Goal: Information Seeking & Learning: Find specific fact

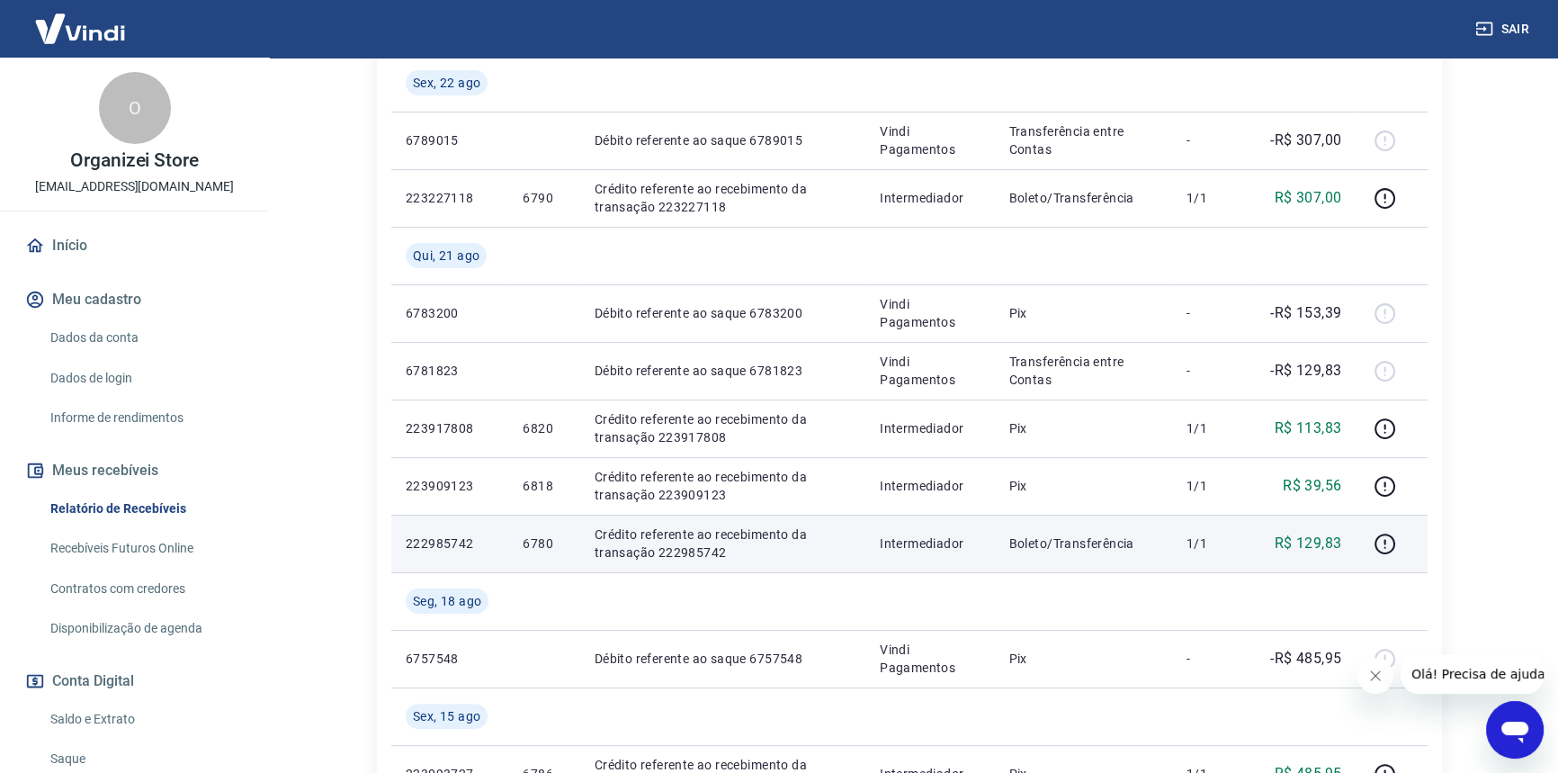
scroll to position [408, 0]
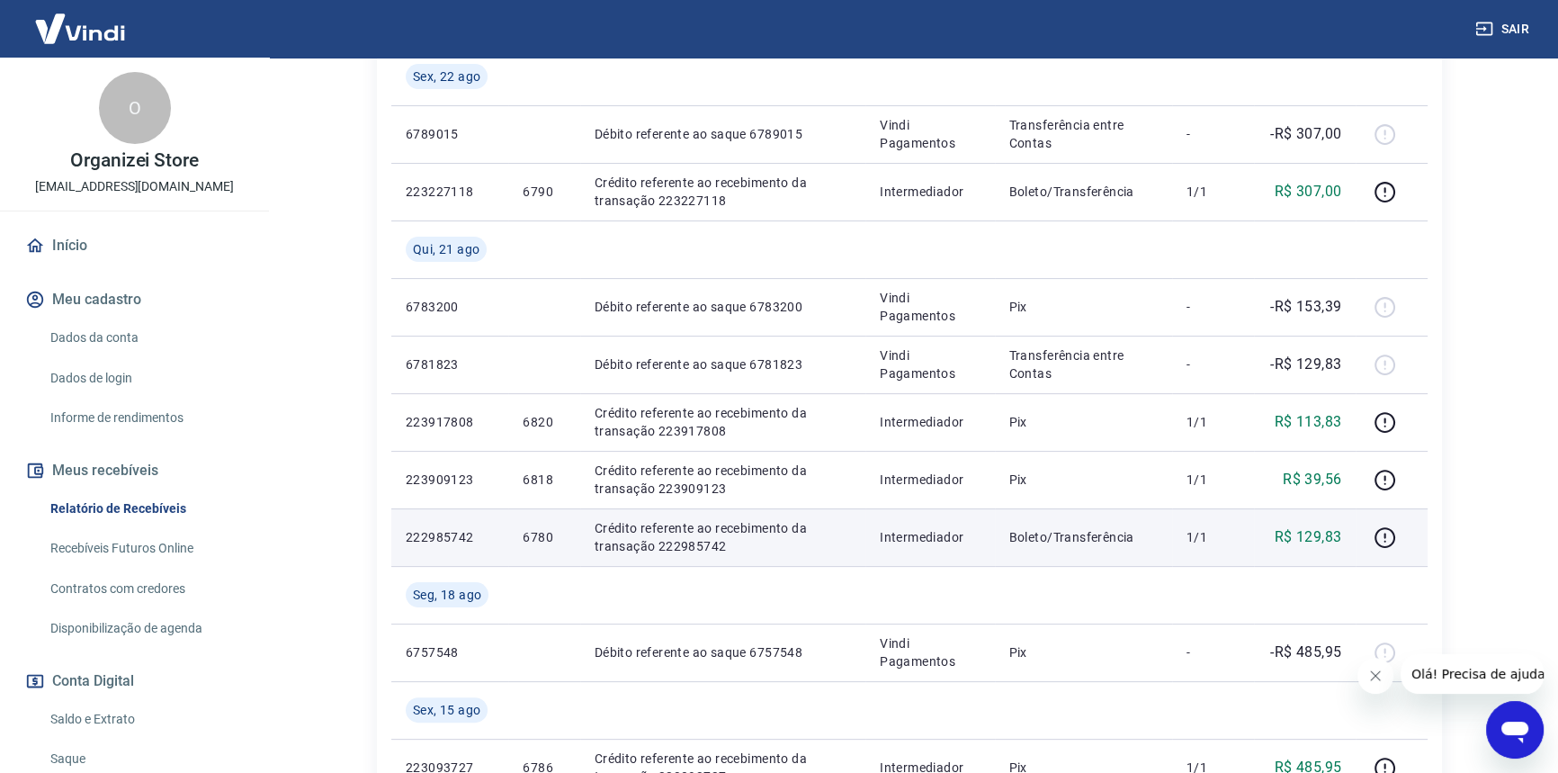
click at [536, 534] on p "6780" at bounding box center [544, 537] width 42 height 18
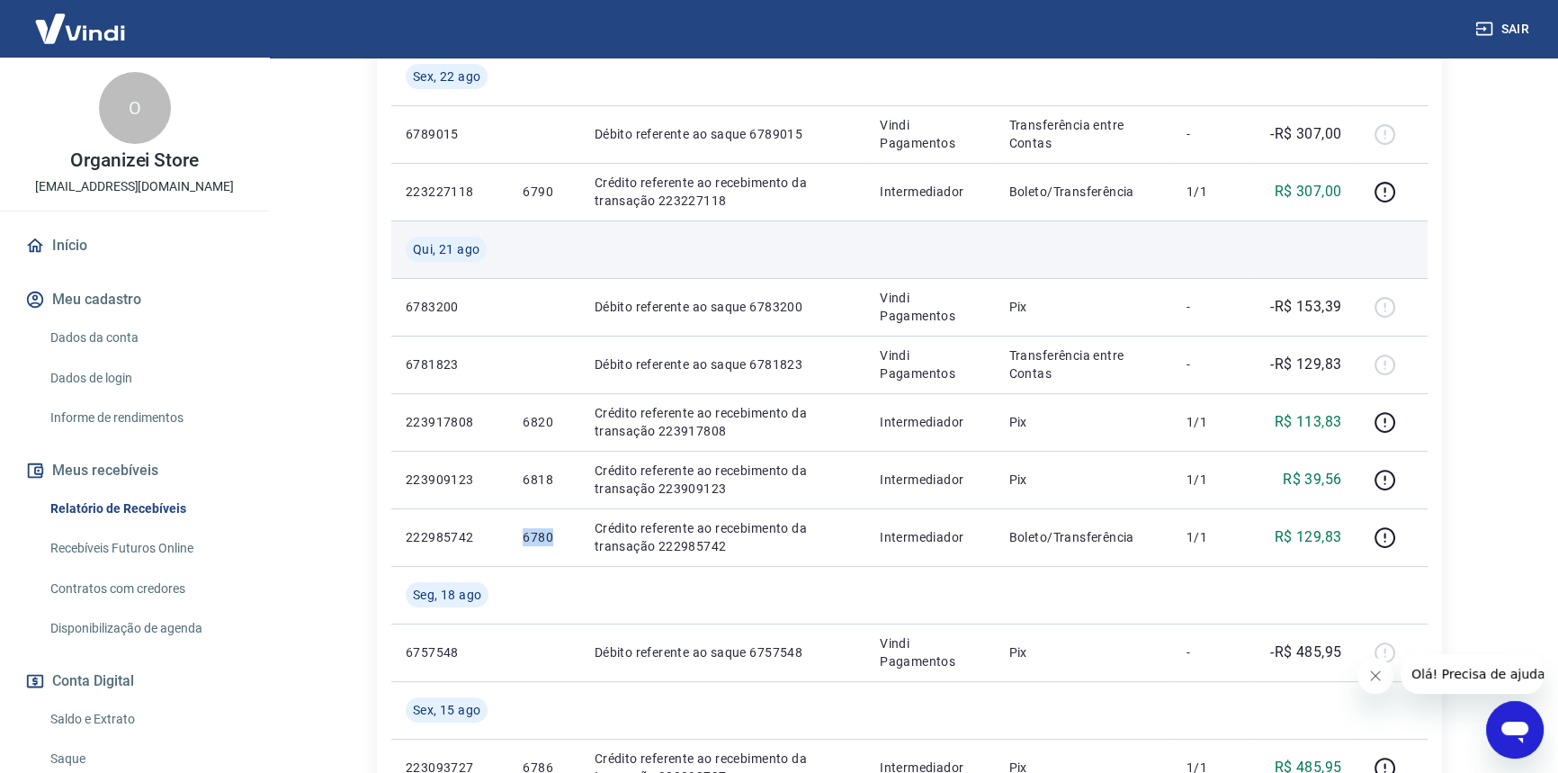
copy p "6780"
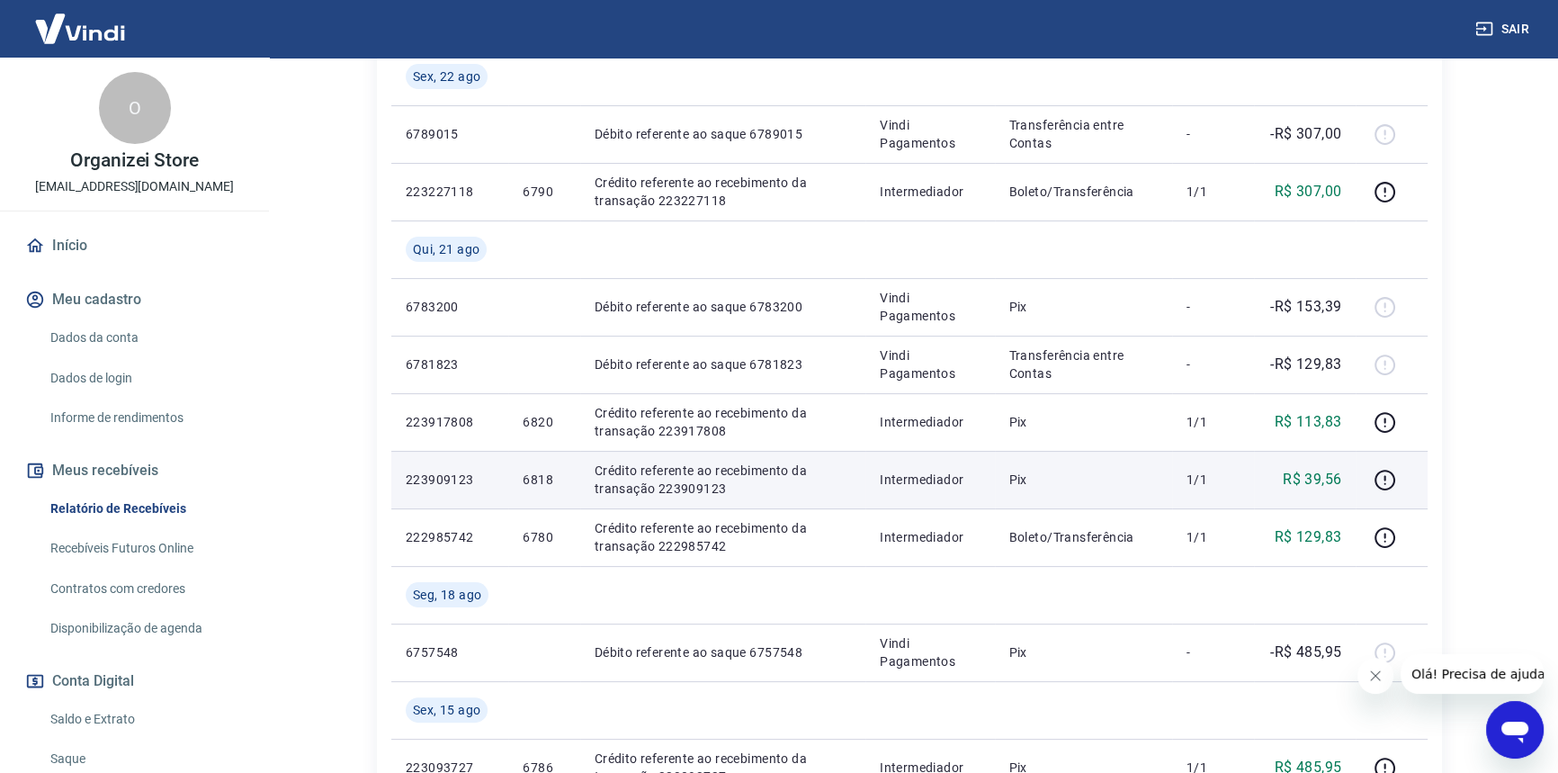
click at [523, 477] on p "6818" at bounding box center [544, 479] width 42 height 18
copy p "6818"
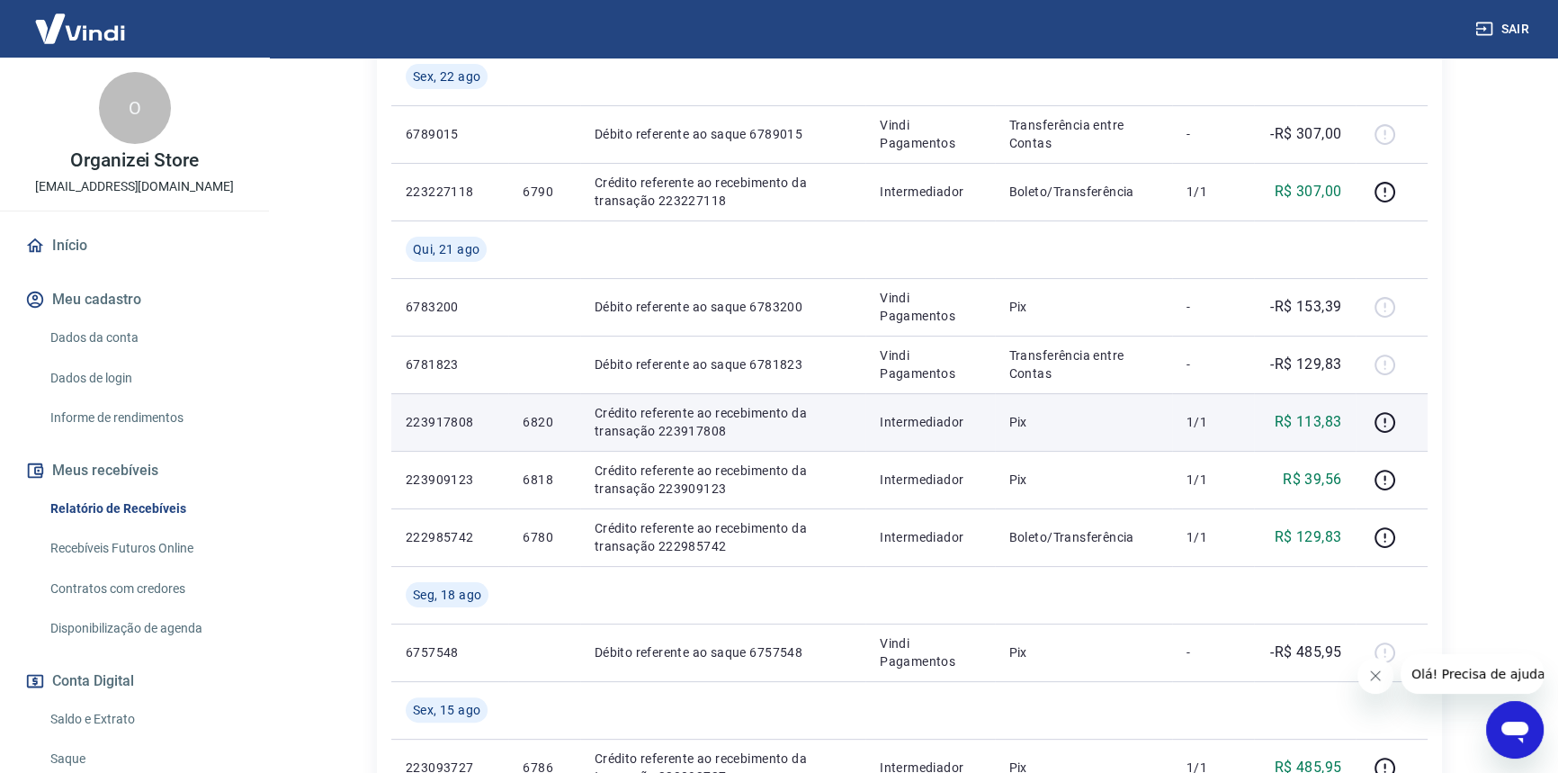
click at [526, 421] on p "6820" at bounding box center [544, 422] width 42 height 18
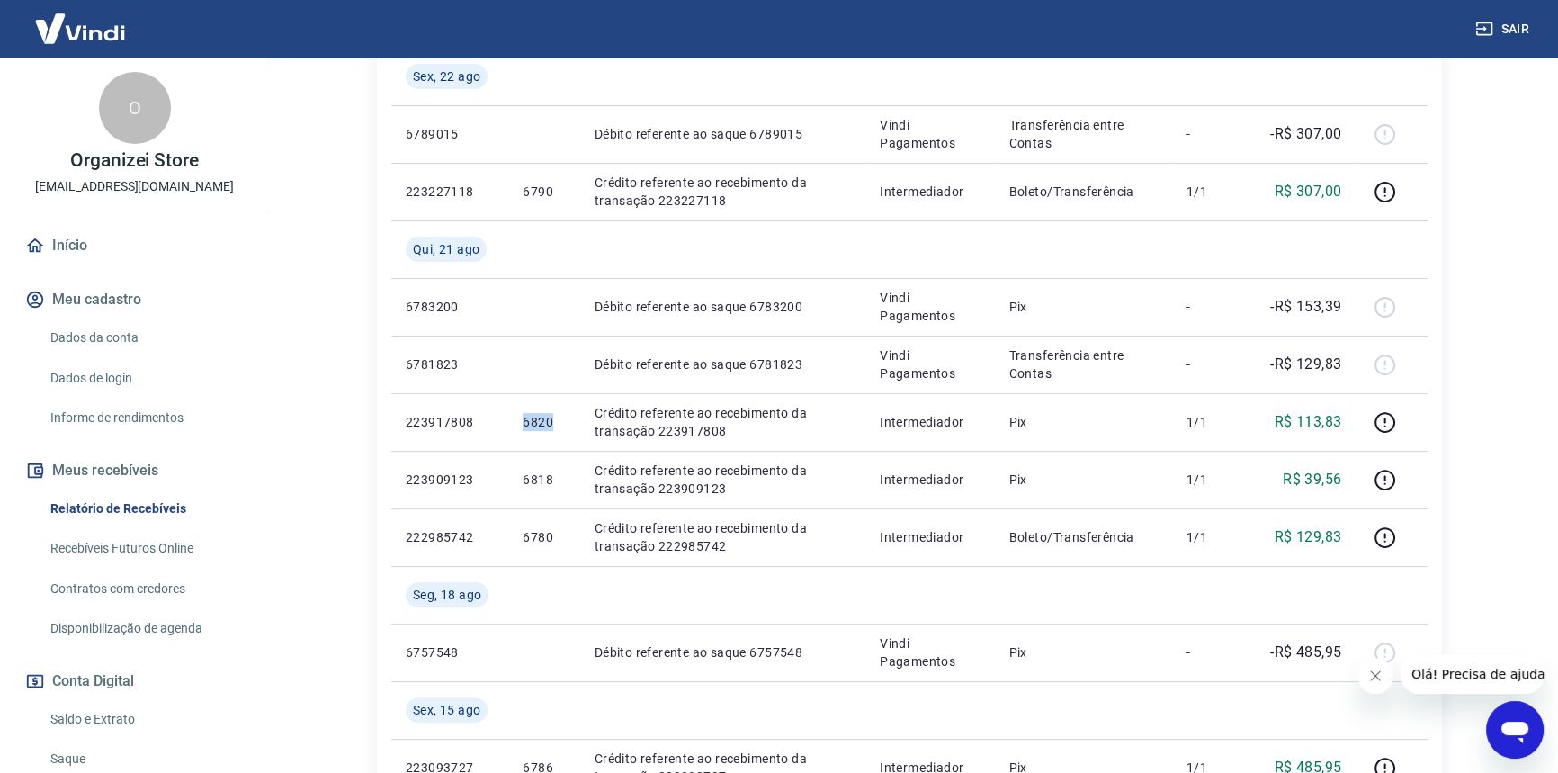
copy p "6820"
